Goal: Task Accomplishment & Management: Use online tool/utility

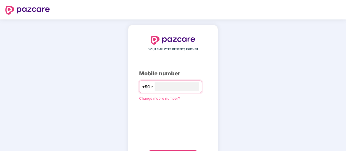
type input "**********"
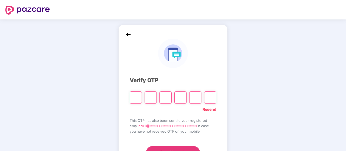
type input "*"
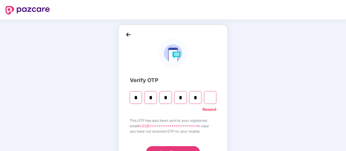
type input "*"
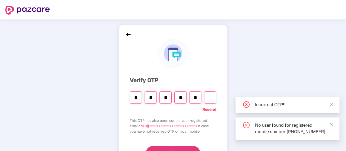
type input "*"
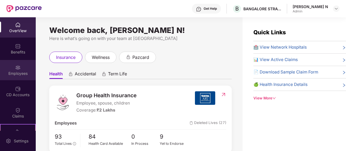
click at [21, 67] on div "Employees" at bounding box center [18, 70] width 36 height 20
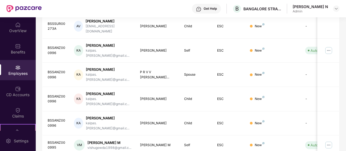
scroll to position [180, 0]
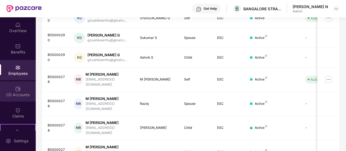
click at [14, 89] on div "CD Accounts" at bounding box center [18, 91] width 36 height 20
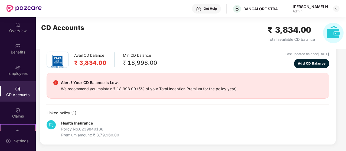
scroll to position [24, 0]
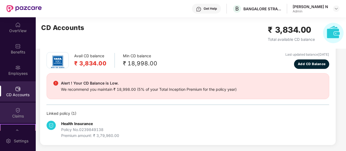
click at [13, 111] on div "Claims" at bounding box center [18, 113] width 36 height 20
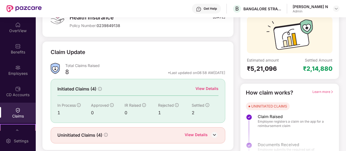
scroll to position [60, 0]
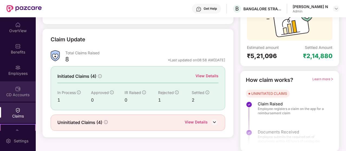
click at [25, 96] on div "CD Accounts" at bounding box center [18, 94] width 36 height 5
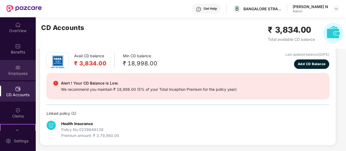
click at [21, 75] on div "Employees" at bounding box center [18, 73] width 36 height 5
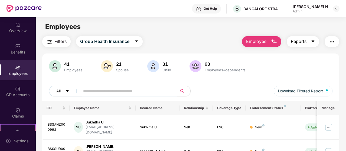
click at [312, 43] on icon "caret-down" at bounding box center [313, 41] width 4 height 4
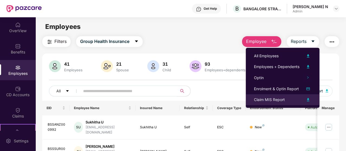
click at [307, 98] on img at bounding box center [308, 100] width 6 height 6
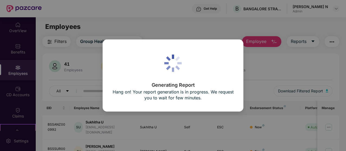
click at [164, 25] on div "Generating Report Hang on! Your report generation is in progress. We request yo…" at bounding box center [173, 75] width 346 height 151
